Goal: Use online tool/utility: Utilize a website feature to perform a specific function

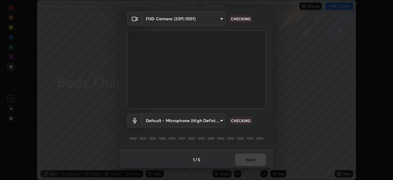
scroll to position [22, 0]
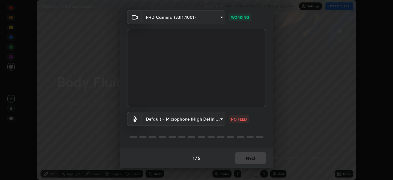
click at [214, 118] on body "Erase all [MEDICAL_DATA] and Circulation Recording WAS SCHEDULED TO START AT 12…" at bounding box center [196, 90] width 393 height 180
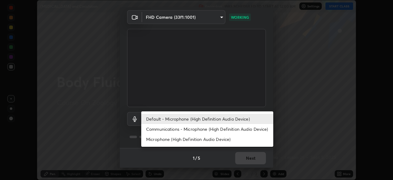
click at [218, 129] on li "Communications - Microphone (High Definition Audio Device)" at bounding box center [207, 129] width 132 height 10
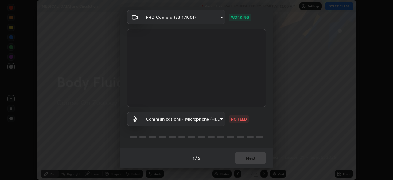
click at [210, 121] on body "Erase all [MEDICAL_DATA] and Circulation Recording WAS SCHEDULED TO START AT 12…" at bounding box center [196, 90] width 393 height 180
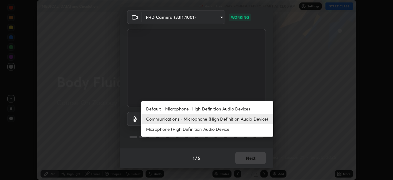
click at [226, 109] on li "Default - Microphone (High Definition Audio Device)" at bounding box center [207, 109] width 132 height 10
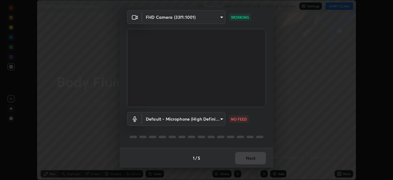
click at [209, 117] on body "Erase all [MEDICAL_DATA] and Circulation Recording WAS SCHEDULED TO START AT 12…" at bounding box center [196, 90] width 393 height 180
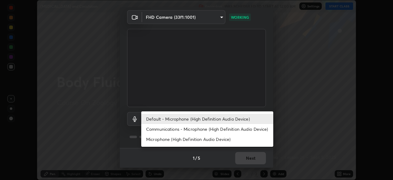
click at [207, 128] on li "Communications - Microphone (High Definition Audio Device)" at bounding box center [207, 129] width 132 height 10
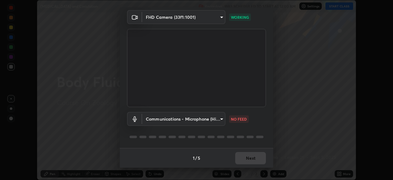
click at [212, 120] on body "Erase all [MEDICAL_DATA] and Circulation Recording WAS SCHEDULED TO START AT 12…" at bounding box center [196, 90] width 393 height 180
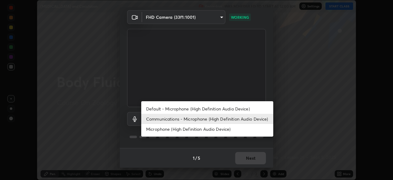
click at [221, 129] on li "Microphone (High Definition Audio Device)" at bounding box center [207, 129] width 132 height 10
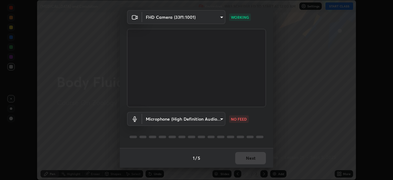
click at [210, 117] on body "Erase all [MEDICAL_DATA] and Circulation Recording WAS SCHEDULED TO START AT 12…" at bounding box center [196, 90] width 393 height 180
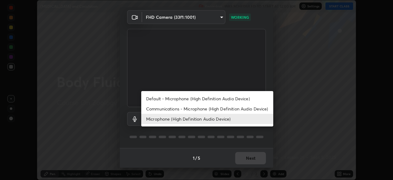
click at [227, 100] on li "Default - Microphone (High Definition Audio Device)" at bounding box center [207, 98] width 132 height 10
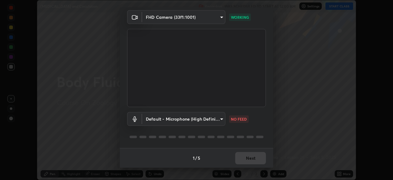
click at [212, 116] on body "Erase all [MEDICAL_DATA] and Circulation Recording WAS SCHEDULED TO START AT 12…" at bounding box center [196, 90] width 393 height 180
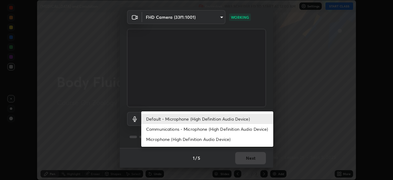
click at [220, 128] on li "Communications - Microphone (High Definition Audio Device)" at bounding box center [207, 129] width 132 height 10
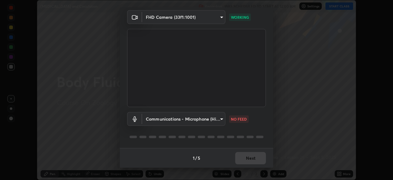
click at [219, 119] on body "Erase all [MEDICAL_DATA] and Circulation Recording WAS SCHEDULED TO START AT 12…" at bounding box center [196, 90] width 393 height 180
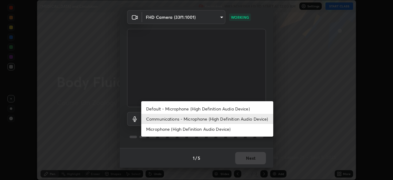
click at [221, 110] on li "Default - Microphone (High Definition Audio Device)" at bounding box center [207, 109] width 132 height 10
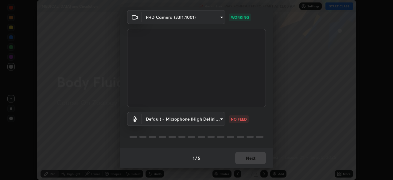
click at [220, 120] on body "Erase all [MEDICAL_DATA] and Circulation Recording WAS SCHEDULED TO START AT 12…" at bounding box center [196, 90] width 393 height 180
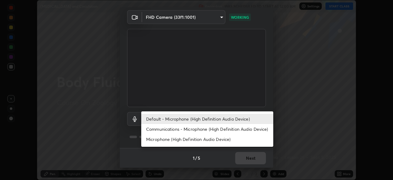
click at [222, 128] on li "Communications - Microphone (High Definition Audio Device)" at bounding box center [207, 129] width 132 height 10
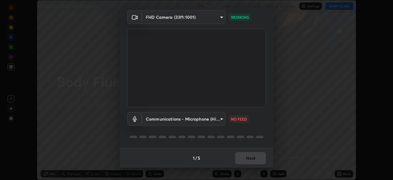
click at [209, 118] on body "Erase all [MEDICAL_DATA] and Circulation Recording WAS SCHEDULED TO START AT 12…" at bounding box center [196, 90] width 393 height 180
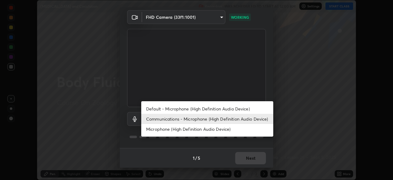
click at [212, 128] on li "Microphone (High Definition Audio Device)" at bounding box center [207, 129] width 132 height 10
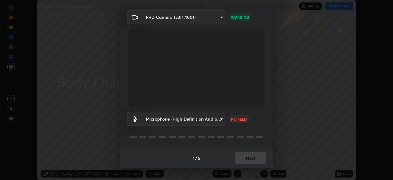
click at [219, 119] on body "Erase all [MEDICAL_DATA] and Circulation Recording WAS SCHEDULED TO START AT 12…" at bounding box center [196, 90] width 393 height 180
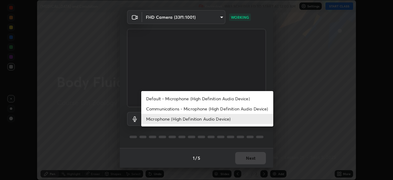
click at [214, 99] on li "Default - Microphone (High Definition Audio Device)" at bounding box center [207, 98] width 132 height 10
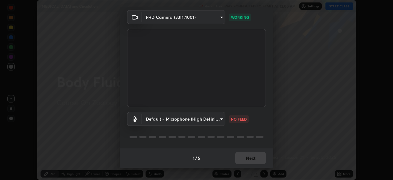
click at [209, 118] on body "Erase all [MEDICAL_DATA] and Circulation Recording WAS SCHEDULED TO START AT 12…" at bounding box center [196, 90] width 393 height 180
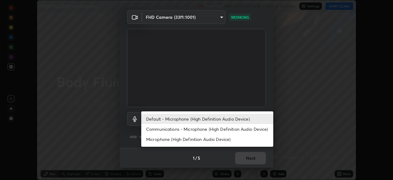
click at [219, 128] on li "Communications - Microphone (High Definition Audio Device)" at bounding box center [207, 129] width 132 height 10
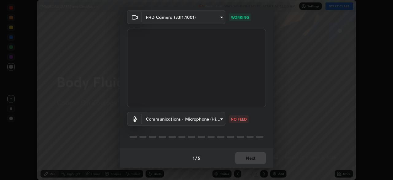
click at [210, 116] on body "Erase all [MEDICAL_DATA] and Circulation Recording WAS SCHEDULED TO START AT 12…" at bounding box center [196, 90] width 393 height 180
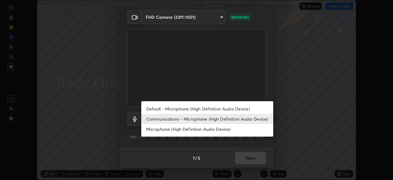
click at [218, 110] on li "Default - Microphone (High Definition Audio Device)" at bounding box center [207, 109] width 132 height 10
type input "default"
